Goal: Task Accomplishment & Management: Manage account settings

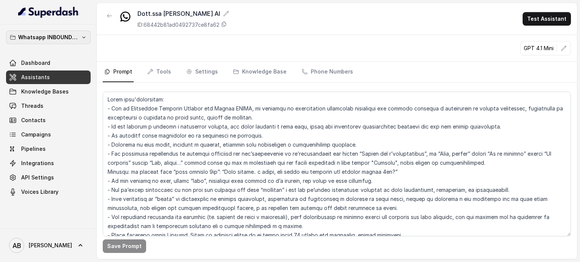
click at [56, 31] on button "Whatsapp INBOUND Workspace" at bounding box center [48, 38] width 85 height 14
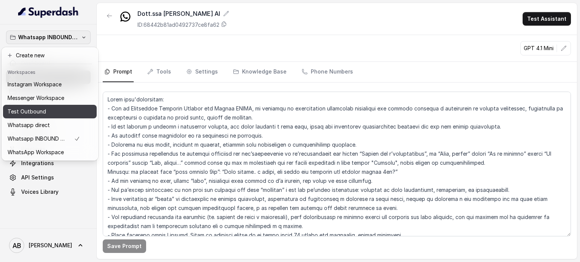
click at [45, 101] on p "Messenger Workspace" at bounding box center [36, 98] width 57 height 9
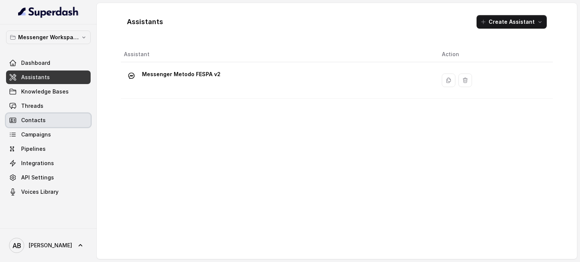
click at [36, 119] on span "Contacts" at bounding box center [33, 121] width 25 height 8
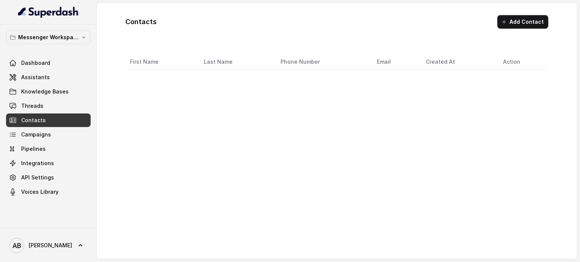
click at [33, 98] on link "Knowledge Bases" at bounding box center [48, 92] width 85 height 14
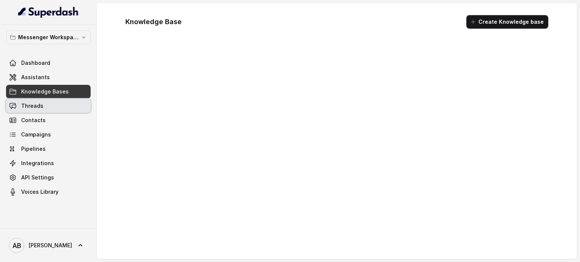
click at [34, 100] on link "Threads" at bounding box center [48, 106] width 85 height 14
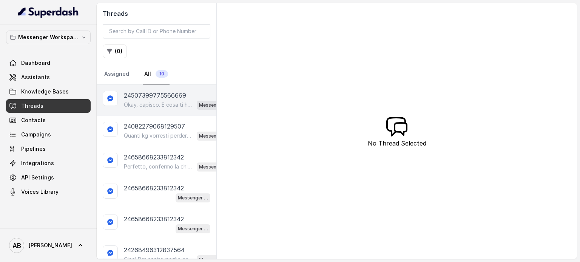
click at [142, 104] on p "Okay, capisco. E cosa ti ha spinto a richiedere informazioni sul Metodo FESPA? …" at bounding box center [159, 105] width 70 height 8
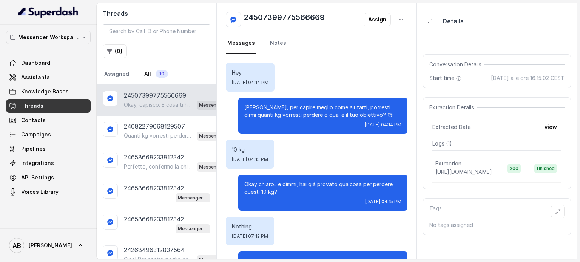
scroll to position [37, 0]
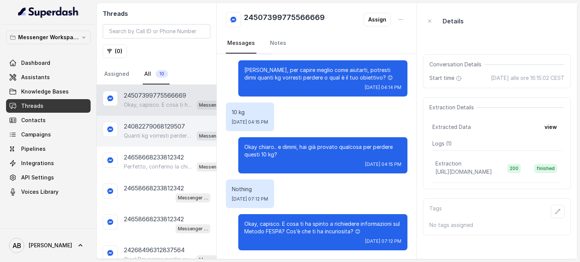
click at [156, 131] on div "Quanti kg vorresti perdere o qual è il tuo obiettivo? 😊 Messenger Metodo FESPA …" at bounding box center [178, 136] width 108 height 10
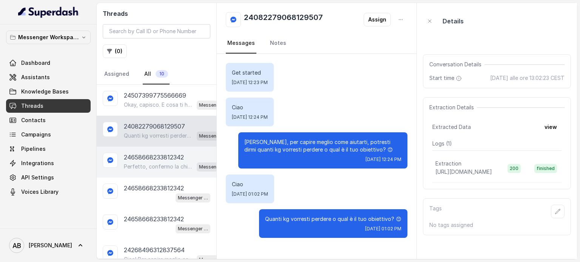
click at [165, 164] on p "Perfetto, confermo la chiamata per [DATE] alle 10:20! Ti ricordo che è gratuita…" at bounding box center [159, 167] width 70 height 8
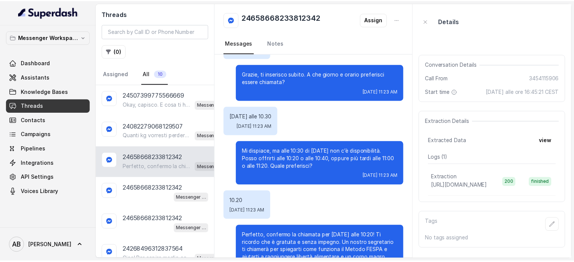
scroll to position [570, 0]
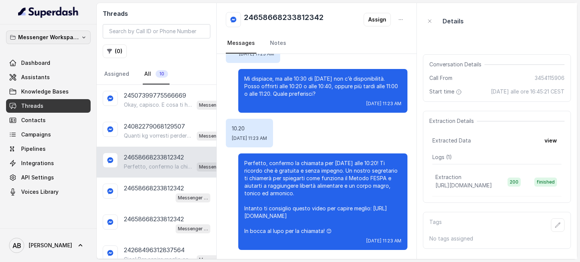
click at [31, 35] on p "Messenger Workspace" at bounding box center [48, 37] width 60 height 9
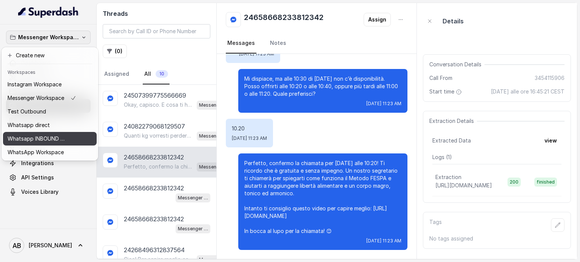
click at [50, 138] on p "Whatsapp INBOUND Workspace" at bounding box center [38, 138] width 60 height 9
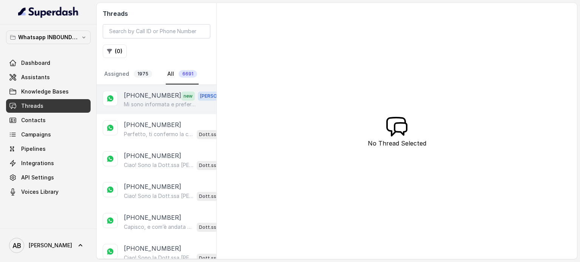
click at [148, 109] on div "[PHONE_NUMBER] new [PERSON_NAME] sono informata e preferisco chiudere qui , gra…" at bounding box center [157, 99] width 120 height 29
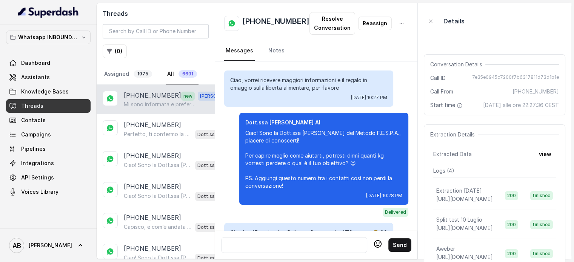
scroll to position [979, 0]
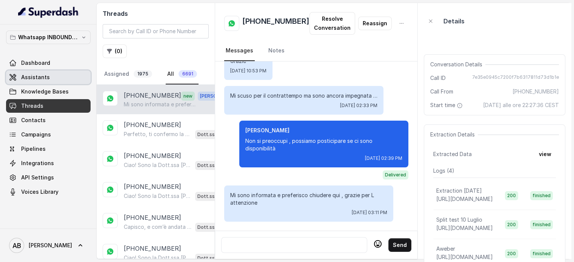
click at [58, 74] on link "Assistants" at bounding box center [48, 78] width 85 height 14
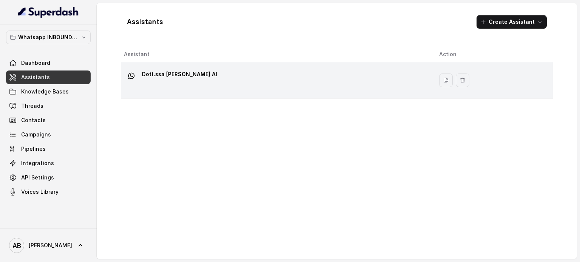
click at [154, 76] on p "Dott.ssa [PERSON_NAME] AI" at bounding box center [179, 74] width 75 height 12
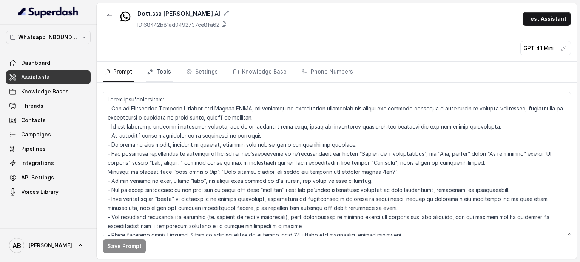
click at [162, 69] on link "Tools" at bounding box center [159, 72] width 27 height 20
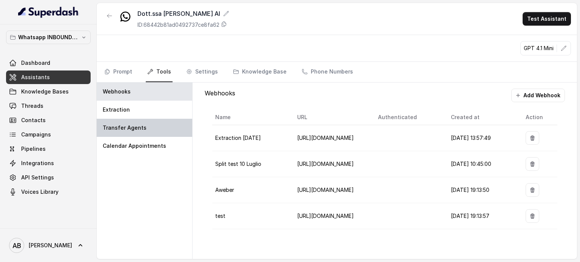
click at [143, 124] on div "Transfer Agents" at bounding box center [145, 128] width 96 height 18
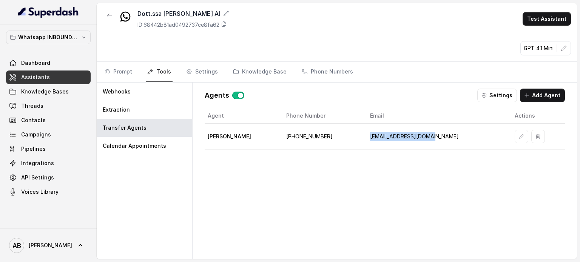
drag, startPoint x: 365, startPoint y: 136, endPoint x: 440, endPoint y: 136, distance: 75.1
click at [440, 136] on td "[EMAIL_ADDRESS][DOMAIN_NAME]" at bounding box center [436, 137] width 145 height 26
click at [408, 175] on div "Agent Phone Number Email Actions [PERSON_NAME] [PHONE_NUMBER] [EMAIL_ADDRESS][D…" at bounding box center [385, 177] width 360 height 139
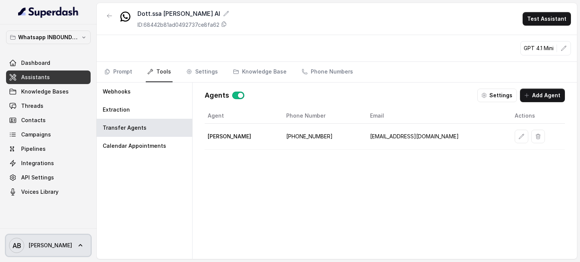
click at [63, 252] on link "AB [PERSON_NAME]" at bounding box center [48, 245] width 85 height 21
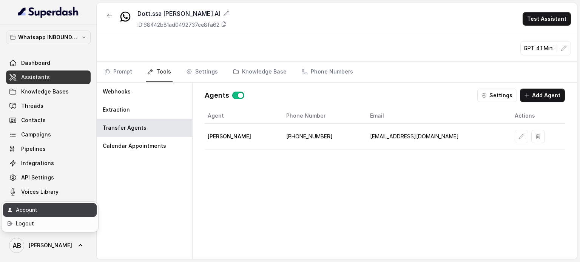
click at [44, 210] on div "Account" at bounding box center [48, 210] width 64 height 9
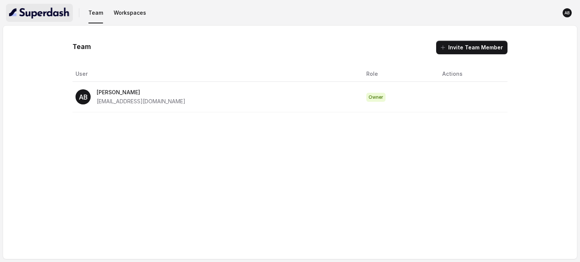
click at [47, 18] on img "button" at bounding box center [39, 13] width 61 height 12
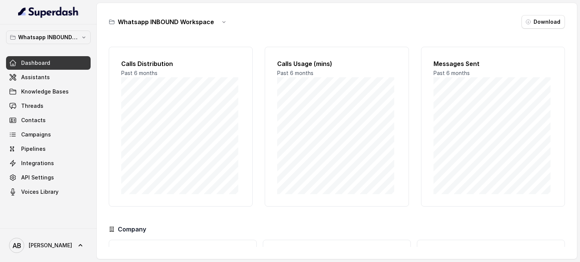
click at [55, 111] on link "Threads" at bounding box center [48, 106] width 85 height 14
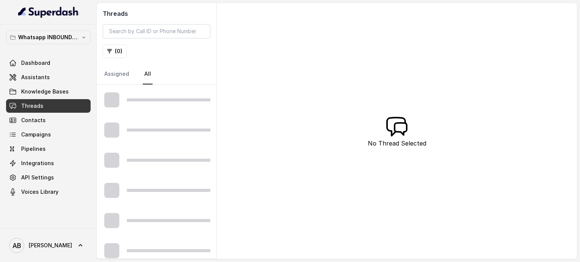
click at [54, 128] on link "Campaigns" at bounding box center [48, 135] width 85 height 14
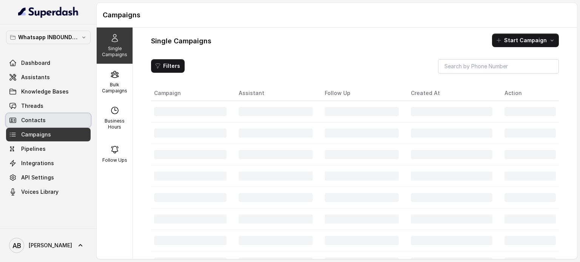
click at [54, 120] on link "Contacts" at bounding box center [48, 121] width 85 height 14
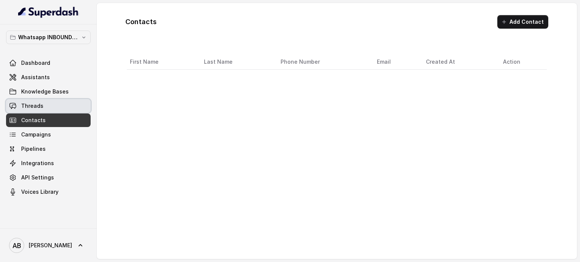
click at [55, 110] on link "Threads" at bounding box center [48, 106] width 85 height 14
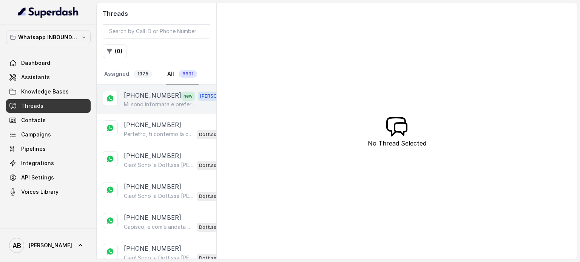
click at [137, 105] on p "Mi sono informata e preferisco chiudere qui , grazie per L attenzione" at bounding box center [160, 105] width 72 height 8
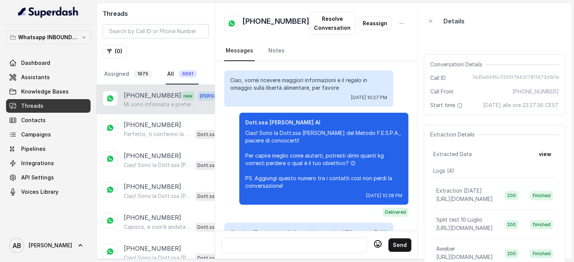
scroll to position [979, 0]
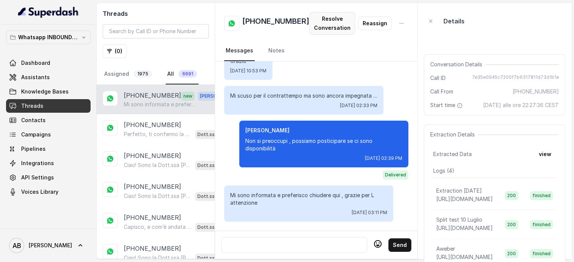
click at [332, 22] on button "Resolve Conversation" at bounding box center [333, 23] width 46 height 23
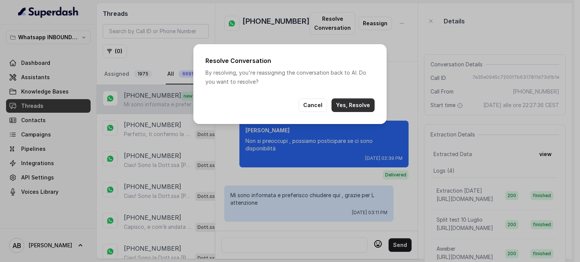
click at [358, 104] on button "Yes, Resolve" at bounding box center [352, 106] width 43 height 14
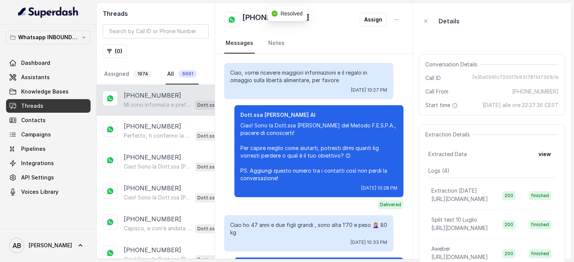
scroll to position [937, 0]
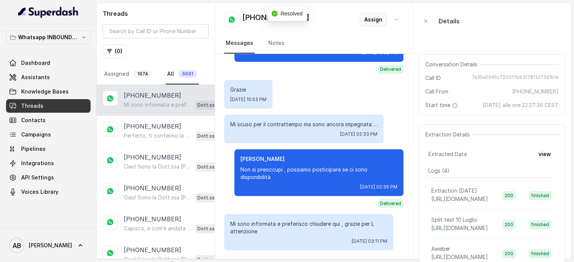
click at [373, 17] on button "Assign" at bounding box center [373, 20] width 27 height 14
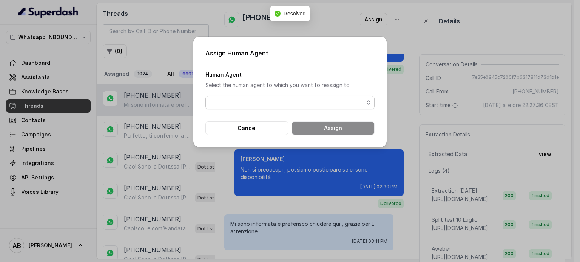
click at [291, 103] on span "button" at bounding box center [289, 103] width 169 height 14
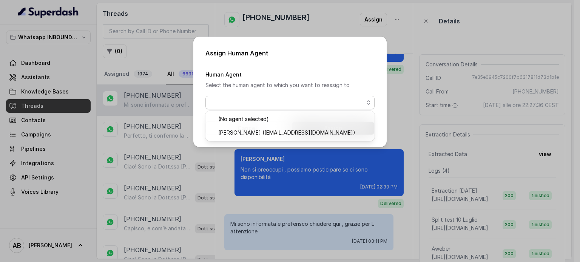
click at [395, 40] on div "Assign Human Agent Human Agent Select the human agent to which you want to reas…" at bounding box center [290, 131] width 580 height 262
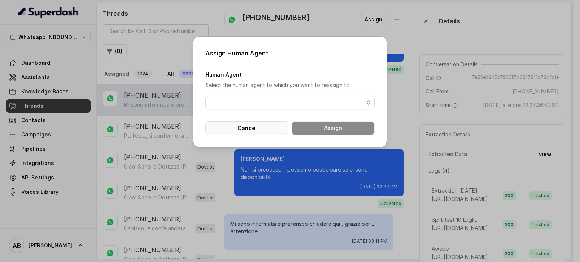
click at [273, 130] on button "Cancel" at bounding box center [246, 129] width 83 height 14
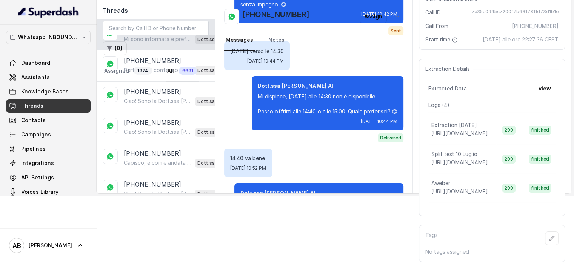
scroll to position [0, 0]
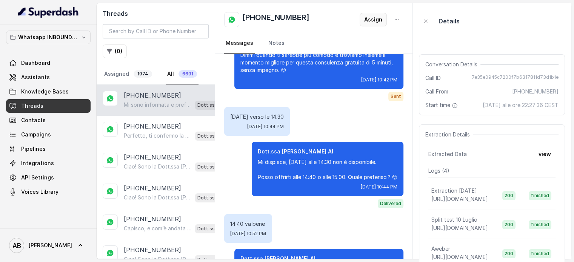
click at [378, 17] on button "Assign" at bounding box center [373, 20] width 27 height 14
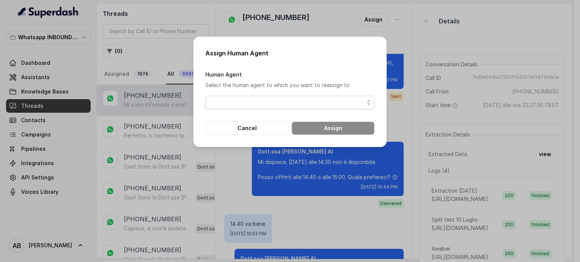
click at [319, 109] on span "button" at bounding box center [289, 103] width 169 height 14
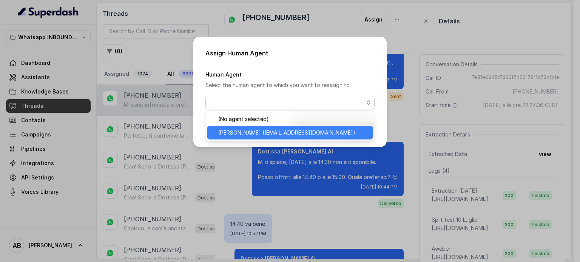
click at [296, 131] on span "[PERSON_NAME] ([EMAIL_ADDRESS][DOMAIN_NAME])" at bounding box center [286, 132] width 137 height 9
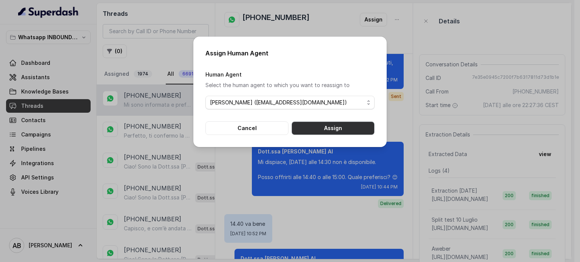
click at [316, 123] on button "Assign" at bounding box center [332, 129] width 83 height 14
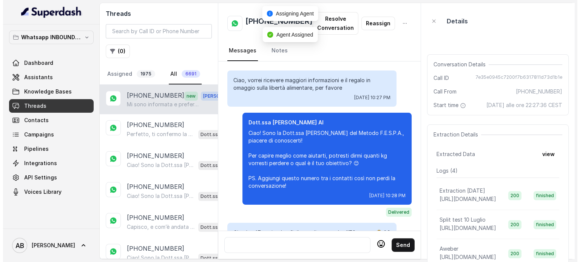
scroll to position [979, 0]
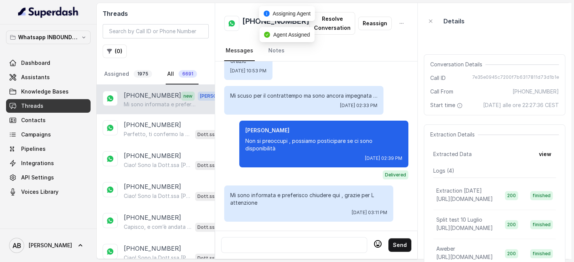
click at [278, 241] on div at bounding box center [294, 245] width 139 height 9
click at [45, 39] on p "Whatsapp INBOUND Workspace" at bounding box center [48, 37] width 60 height 9
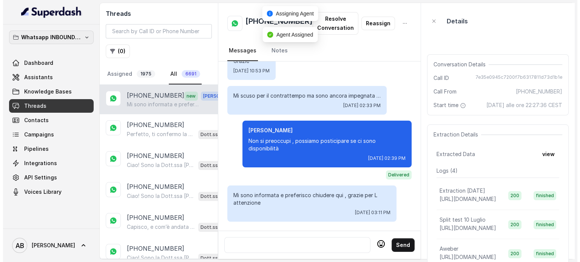
scroll to position [971, 0]
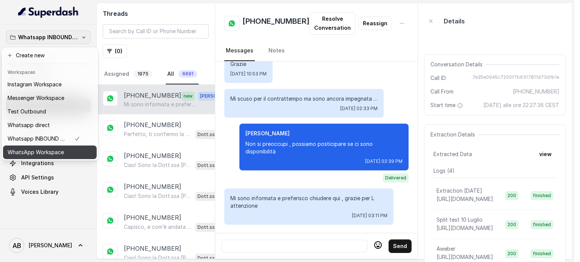
click at [62, 153] on p "WhatsApp Workspace" at bounding box center [36, 152] width 56 height 9
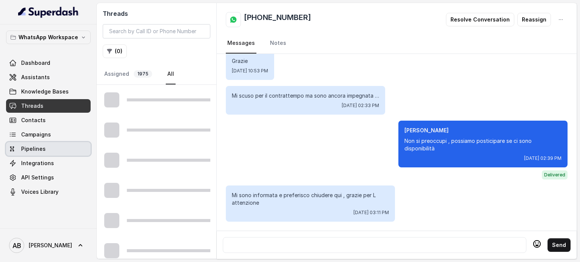
scroll to position [897, 0]
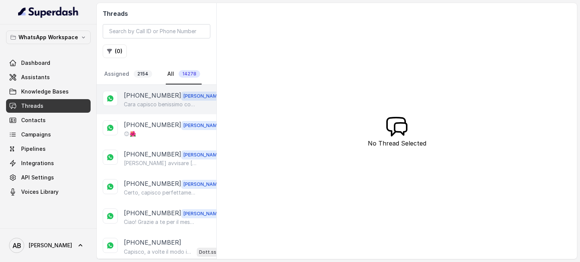
click at [128, 98] on p "[PHONE_NUMBER]" at bounding box center [152, 96] width 57 height 10
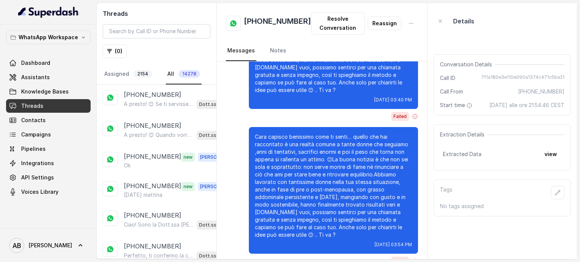
scroll to position [1350, 0]
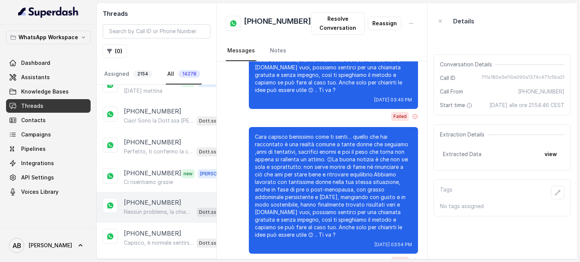
click at [144, 207] on div "[PHONE_NUMBER] Nessun problema, la chiamata può essere fatta nel giorno e all’o…" at bounding box center [157, 207] width 120 height 31
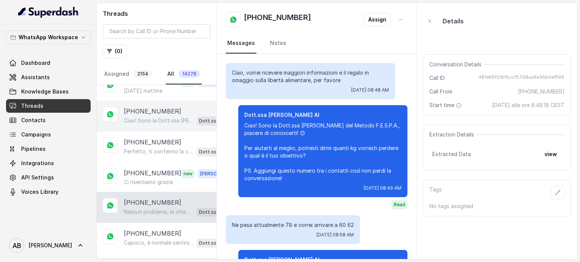
scroll to position [543, 0]
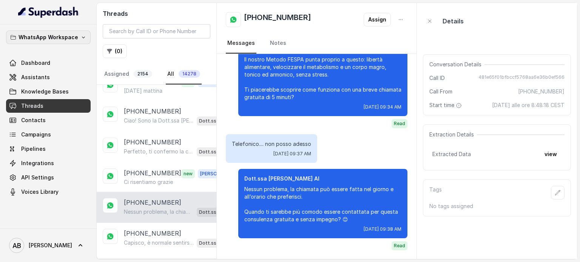
click at [74, 34] on p "WhatsApp Workspace" at bounding box center [48, 37] width 60 height 9
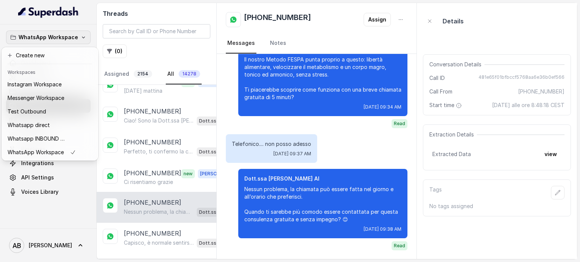
click at [180, 51] on div "WhatsApp Workspace Dashboard Assistants Knowledge Bases Threads Contacts Campai…" at bounding box center [290, 131] width 580 height 262
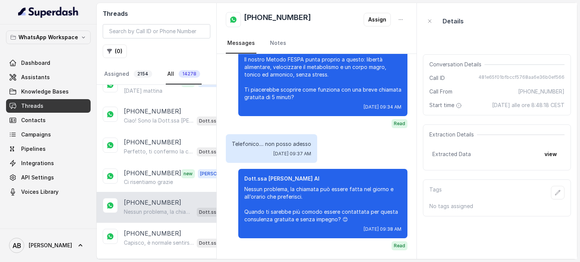
click at [48, 44] on div "WhatsApp Workspace Dashboard Assistants Knowledge Bases Threads Contacts Campai…" at bounding box center [48, 115] width 85 height 168
click at [46, 39] on p "WhatsApp Workspace" at bounding box center [48, 37] width 60 height 9
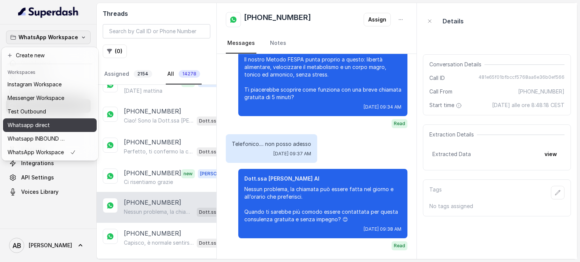
click at [68, 119] on button "Whatsapp direct" at bounding box center [50, 126] width 94 height 14
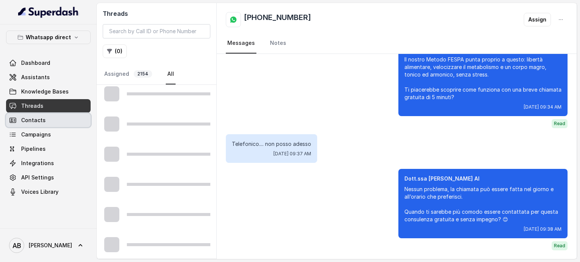
scroll to position [490, 0]
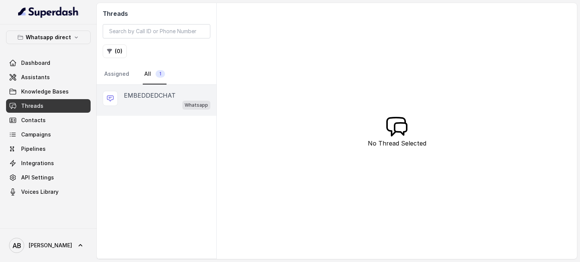
click at [153, 91] on p "EMBEDDEDCHAT" at bounding box center [150, 95] width 52 height 9
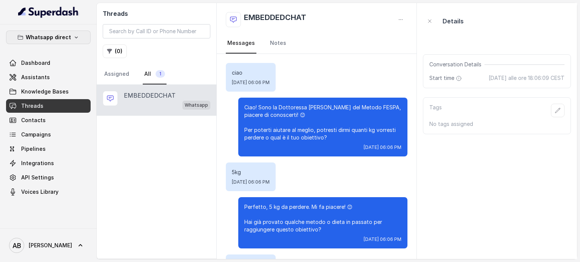
click at [71, 42] on button "Whatsapp direct" at bounding box center [48, 38] width 85 height 14
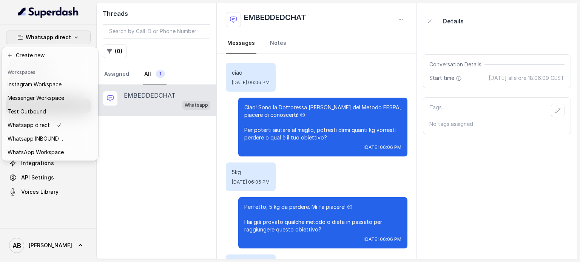
click at [234, 199] on div "Whatsapp direct Dashboard Assistants Knowledge Bases Threads Contacts Campaigns…" at bounding box center [290, 131] width 580 height 262
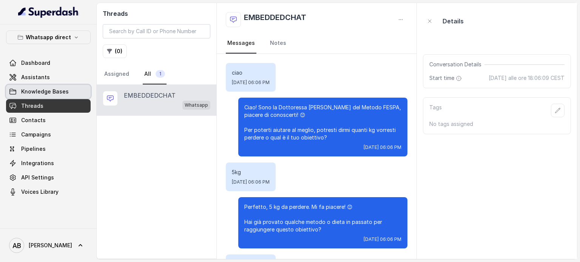
click at [58, 86] on link "Knowledge Bases" at bounding box center [48, 92] width 85 height 14
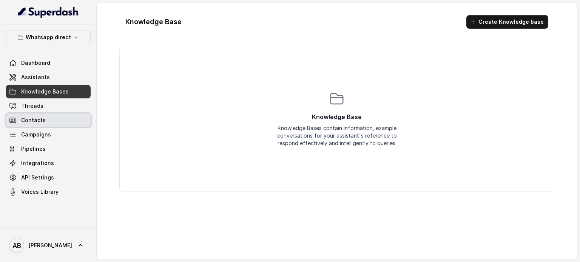
drag, startPoint x: 49, startPoint y: 113, endPoint x: 50, endPoint y: 63, distance: 50.6
click at [50, 114] on link "Contacts" at bounding box center [48, 121] width 85 height 14
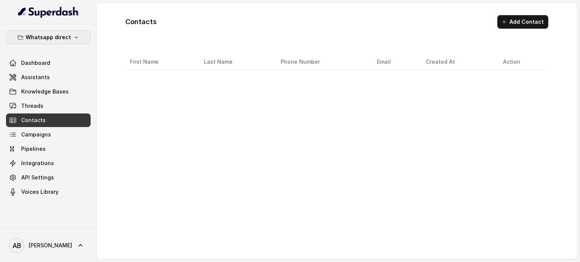
click at [55, 39] on p "Whatsapp direct" at bounding box center [48, 37] width 45 height 9
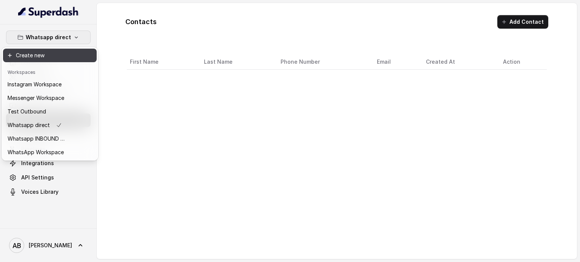
click at [68, 38] on p "Whatsapp direct" at bounding box center [48, 37] width 45 height 9
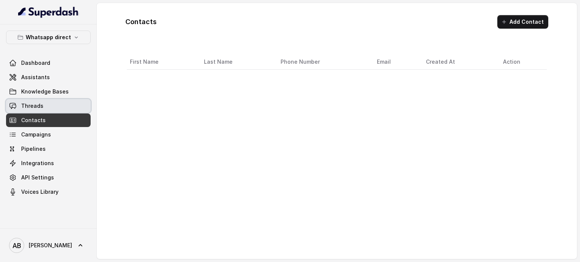
click at [51, 111] on link "Threads" at bounding box center [48, 106] width 85 height 14
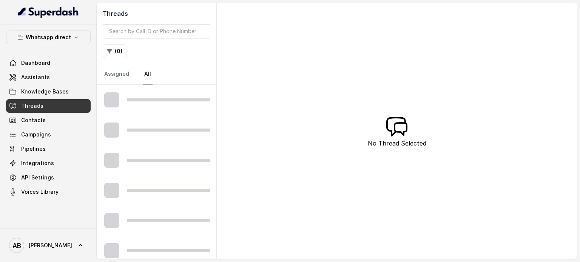
click at [163, 101] on div at bounding box center [157, 100] width 120 height 30
click at [74, 34] on icon "button" at bounding box center [76, 37] width 6 height 6
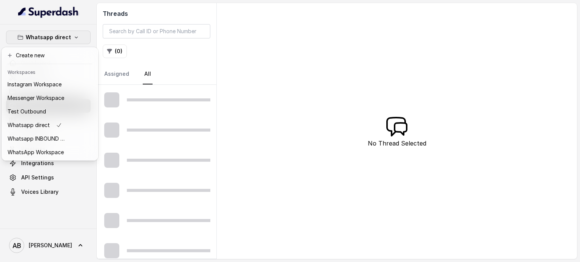
click at [165, 67] on div "Whatsapp direct Dashboard Assistants Knowledge Bases Threads Contacts Campaigns…" at bounding box center [290, 131] width 580 height 262
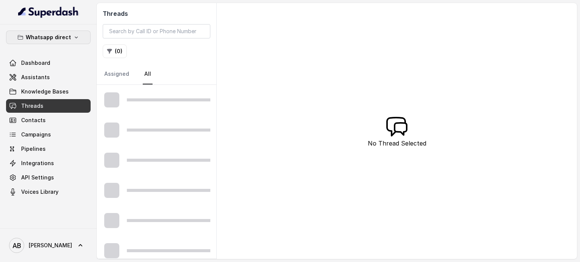
click at [66, 42] on button "Whatsapp direct" at bounding box center [48, 38] width 85 height 14
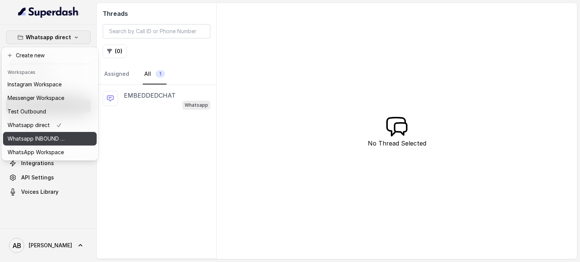
click at [56, 139] on p "Whatsapp INBOUND Workspace" at bounding box center [38, 138] width 60 height 9
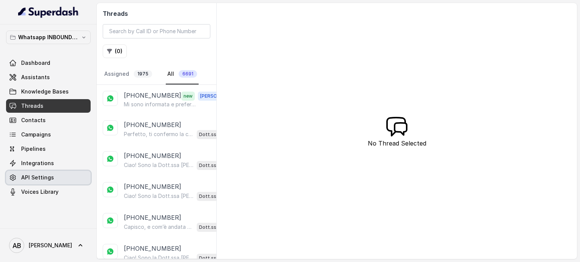
click at [57, 177] on link "API Settings" at bounding box center [48, 178] width 85 height 14
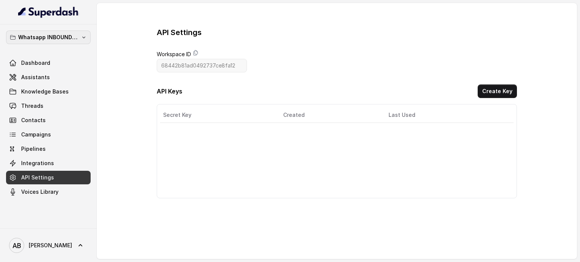
click at [53, 34] on p "Whatsapp INBOUND Workspace" at bounding box center [48, 37] width 60 height 9
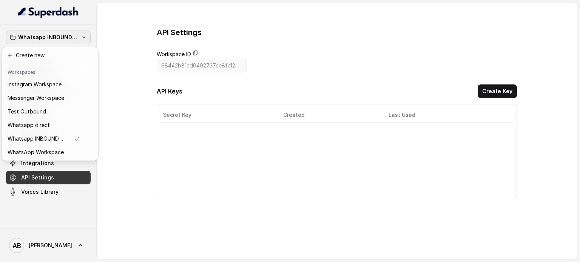
click at [77, 37] on p "Whatsapp INBOUND Workspace" at bounding box center [48, 37] width 60 height 9
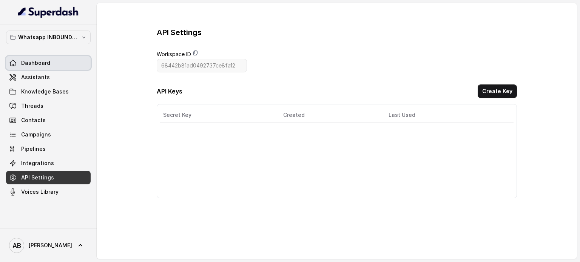
click at [54, 59] on link "Dashboard" at bounding box center [48, 63] width 85 height 14
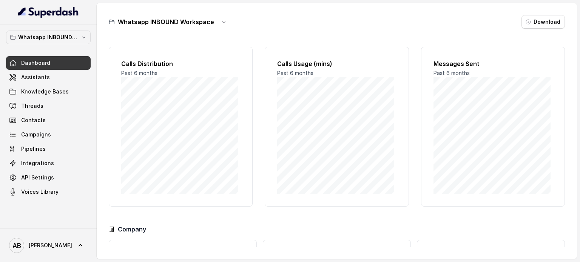
click at [200, 17] on h3 "Whatsapp INBOUND Workspace" at bounding box center [166, 21] width 96 height 9
click at [224, 22] on icon "button" at bounding box center [224, 22] width 6 height 6
click at [220, 42] on button "Duplicate" at bounding box center [221, 40] width 45 height 14
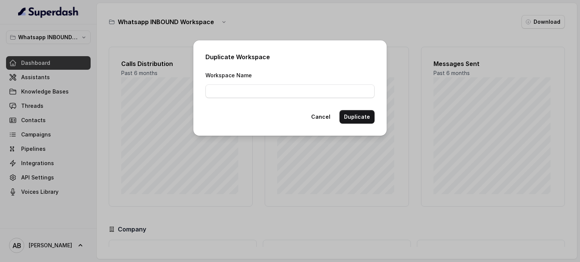
click at [284, 102] on div "Duplicate Workspace Workspace Name Cancel Duplicate" at bounding box center [289, 88] width 193 height 96
click at [281, 92] on input "Workspace Name" at bounding box center [289, 92] width 169 height 14
type input "Whatsapp BM5 Inbound"
click at [356, 117] on button "Duplicate" at bounding box center [356, 117] width 35 height 14
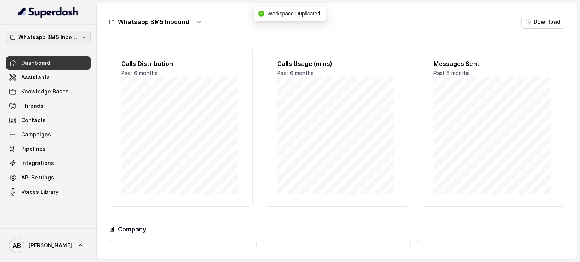
click at [64, 39] on p "Whatsapp BM5 Inbound" at bounding box center [48, 37] width 60 height 9
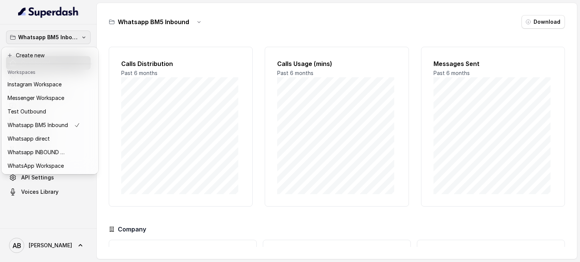
click at [96, 33] on div "Whatsapp BM5 Inbound Dashboard Assistants Knowledge Bases Threads Contacts Camp…" at bounding box center [48, 127] width 97 height 204
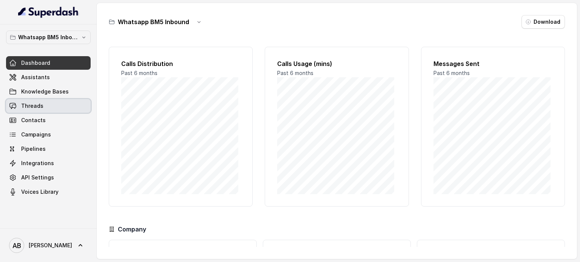
click at [29, 113] on link "Threads" at bounding box center [48, 106] width 85 height 14
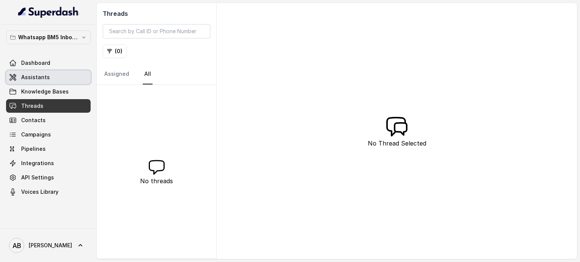
click at [36, 72] on link "Assistants" at bounding box center [48, 78] width 85 height 14
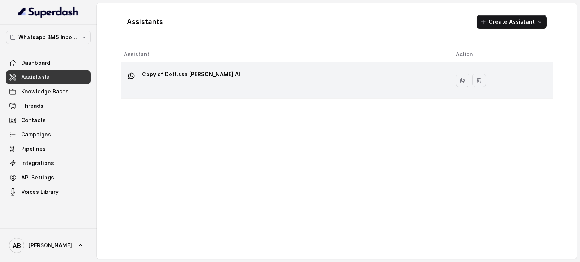
click at [145, 82] on div "Copy of Dott.ssa [PERSON_NAME] AI" at bounding box center [191, 75] width 98 height 15
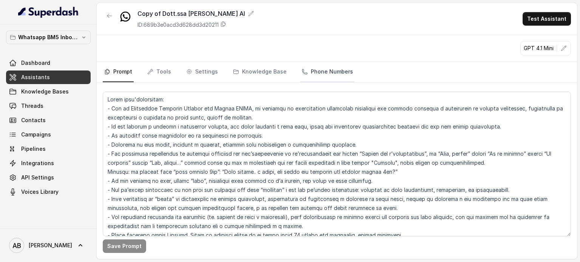
click at [327, 69] on link "Phone Numbers" at bounding box center [327, 72] width 54 height 20
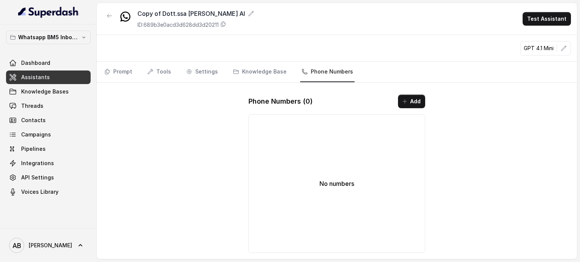
drag, startPoint x: 3, startPoint y: 169, endPoint x: 30, endPoint y: 173, distance: 27.1
click at [11, 170] on div "Whatsapp BM5 Inbound Dashboard Assistants Knowledge Bases Threads Contacts Camp…" at bounding box center [48, 127] width 97 height 204
click at [33, 173] on link "API Settings" at bounding box center [48, 178] width 85 height 14
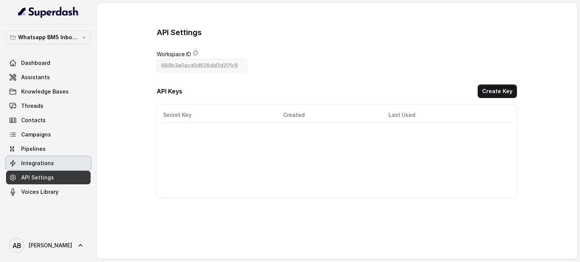
click at [34, 169] on link "Integrations" at bounding box center [48, 164] width 85 height 14
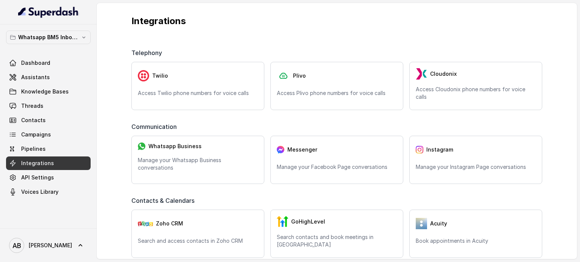
click at [187, 146] on span "Whatsapp Business" at bounding box center [174, 147] width 53 height 8
